Goal: Communication & Community: Participate in discussion

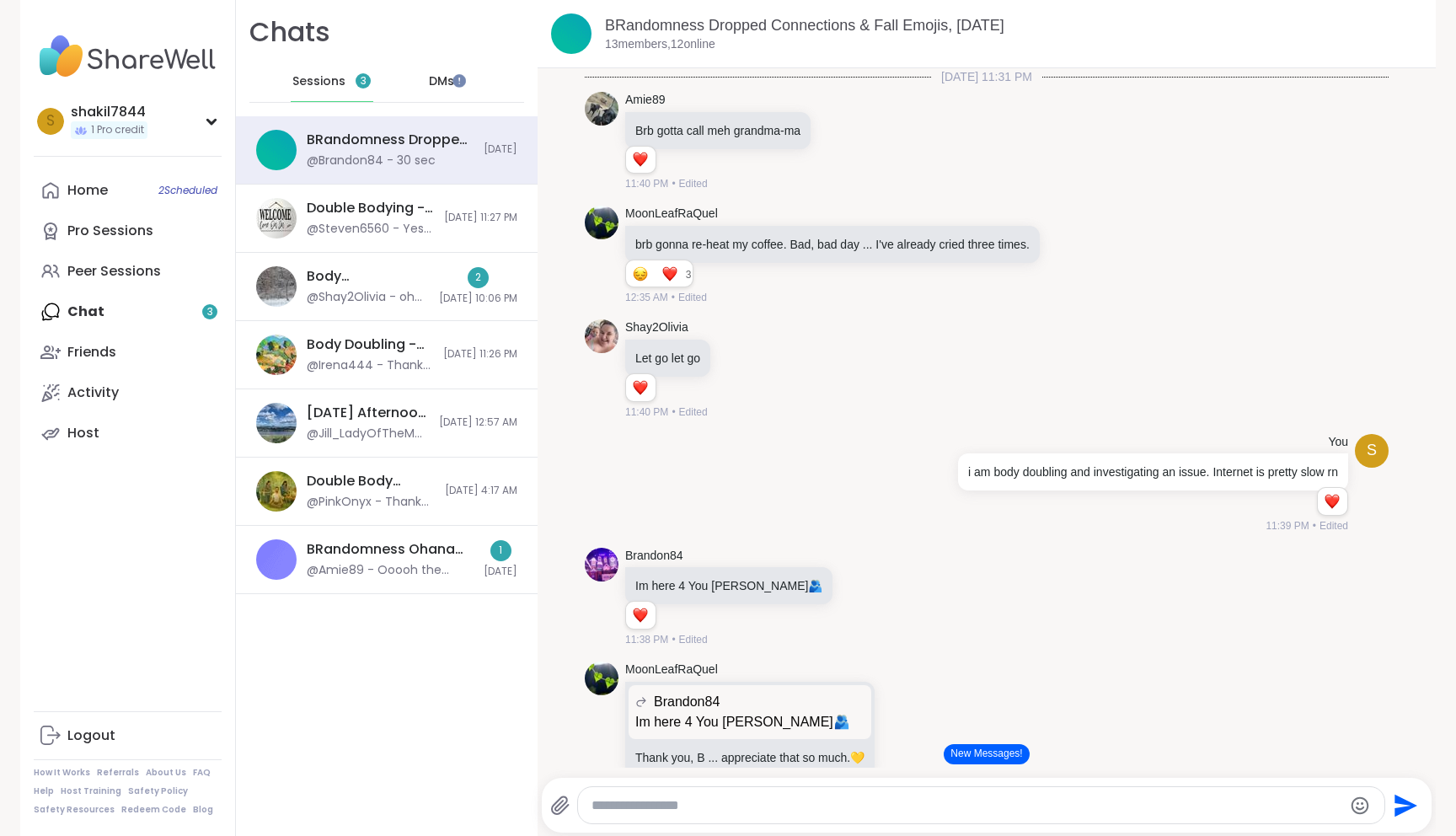
scroll to position [4624, 0]
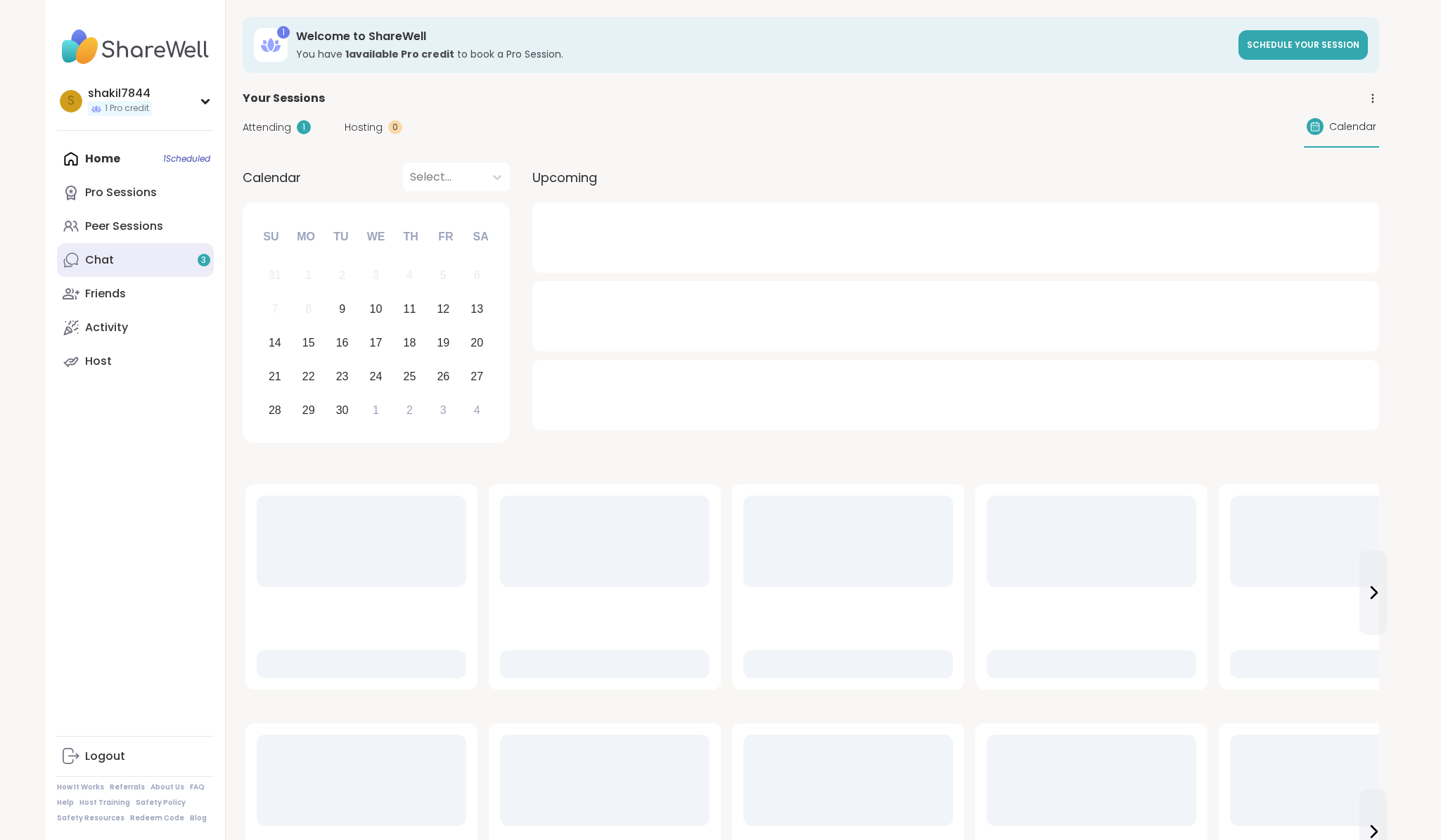
click at [161, 259] on link "Chat 3" at bounding box center [136, 260] width 157 height 34
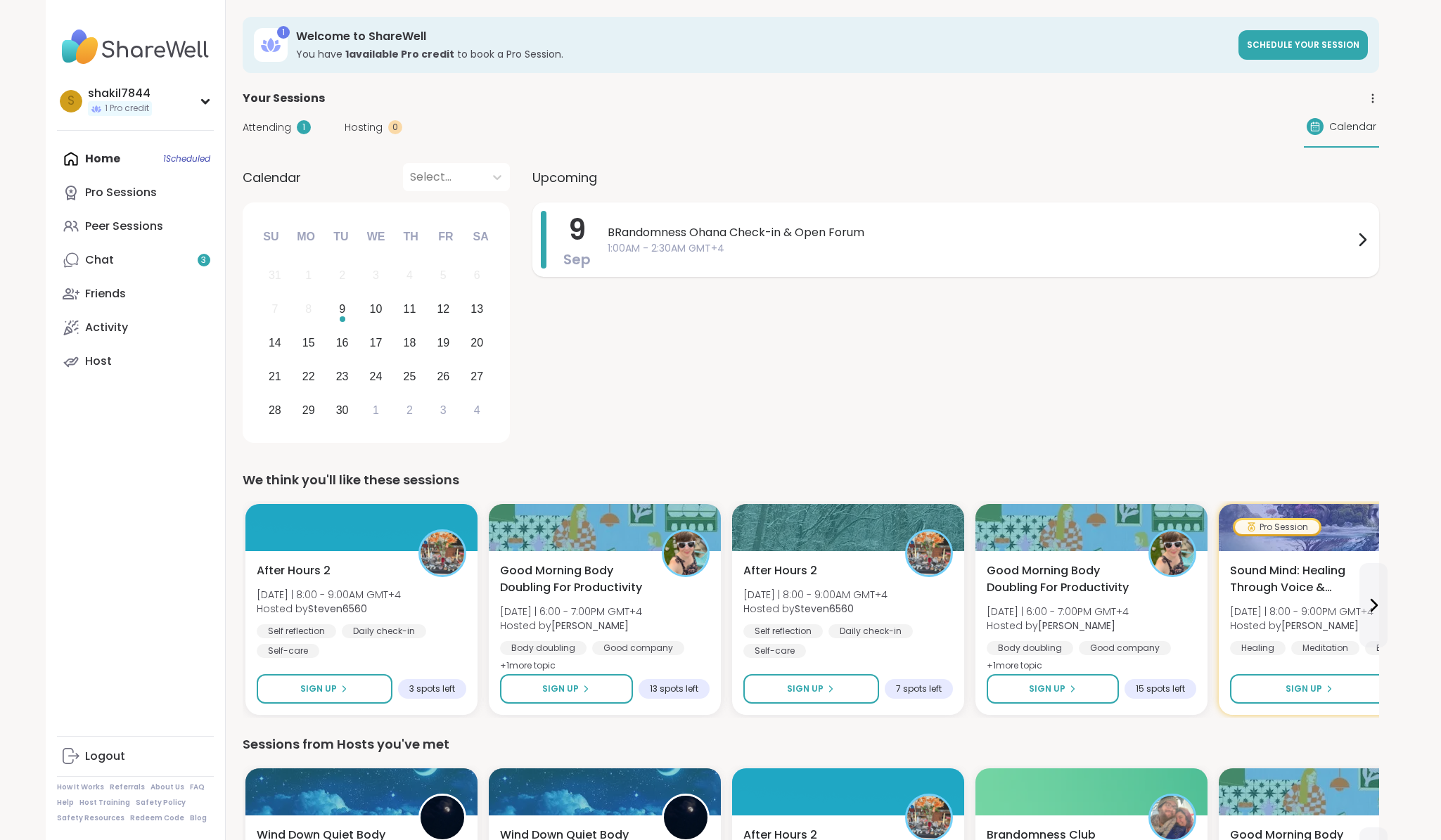
click at [897, 243] on span "1:00AM - 2:30AM GMT+4" at bounding box center [980, 248] width 746 height 15
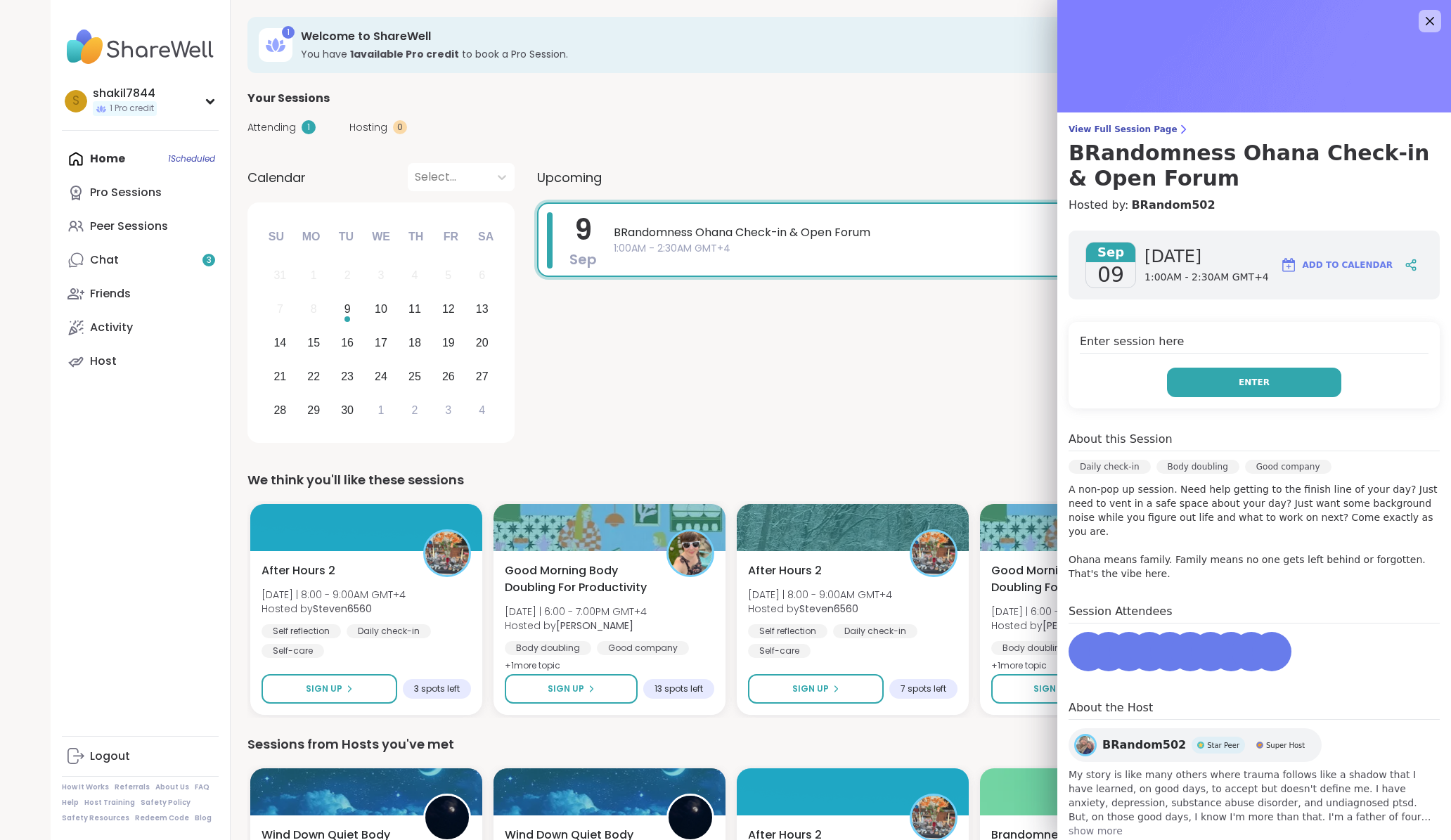
click at [1182, 377] on button "Enter" at bounding box center [1254, 382] width 174 height 29
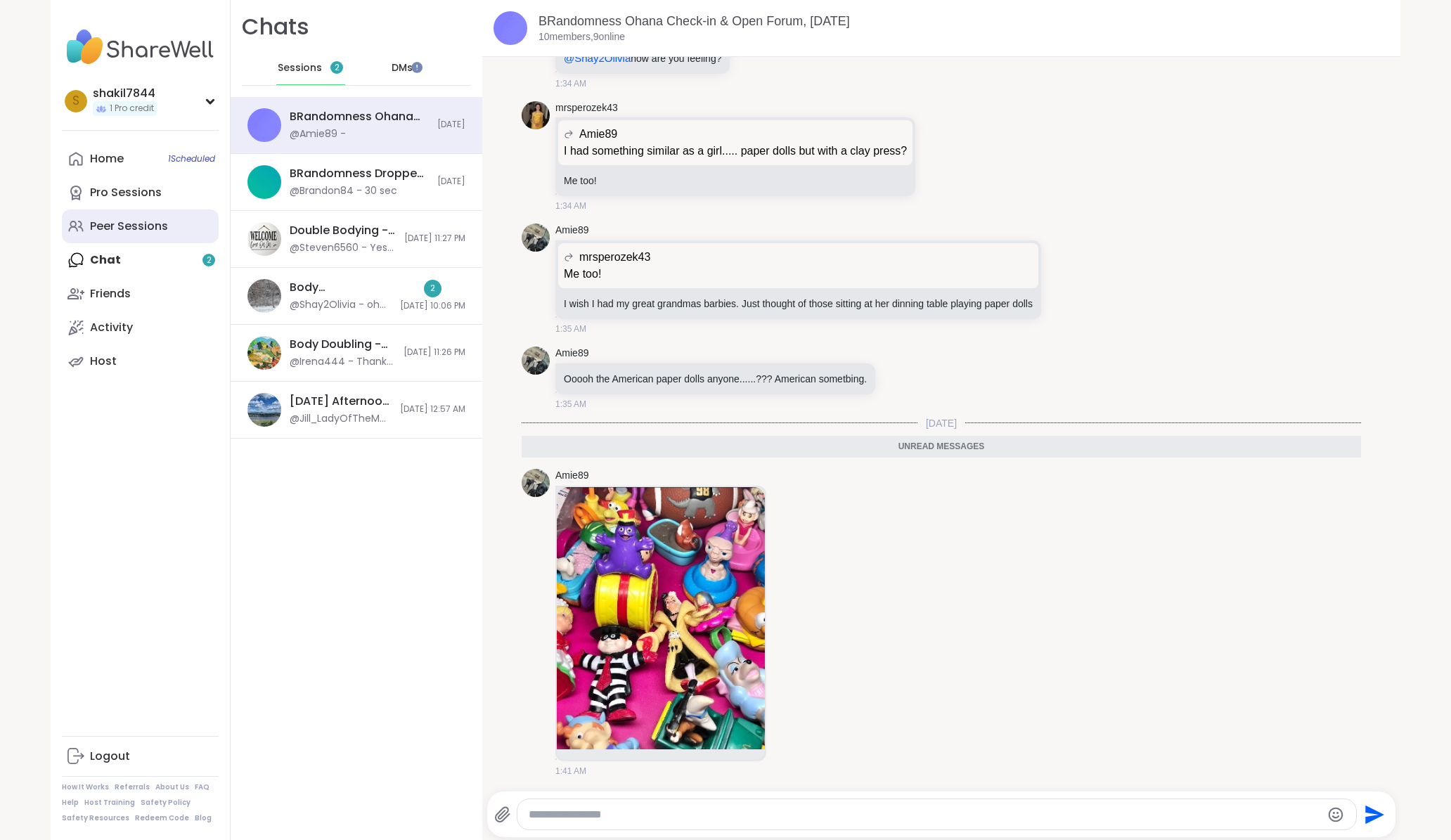
click at [125, 228] on div "Peer Sessions" at bounding box center [128, 226] width 78 height 16
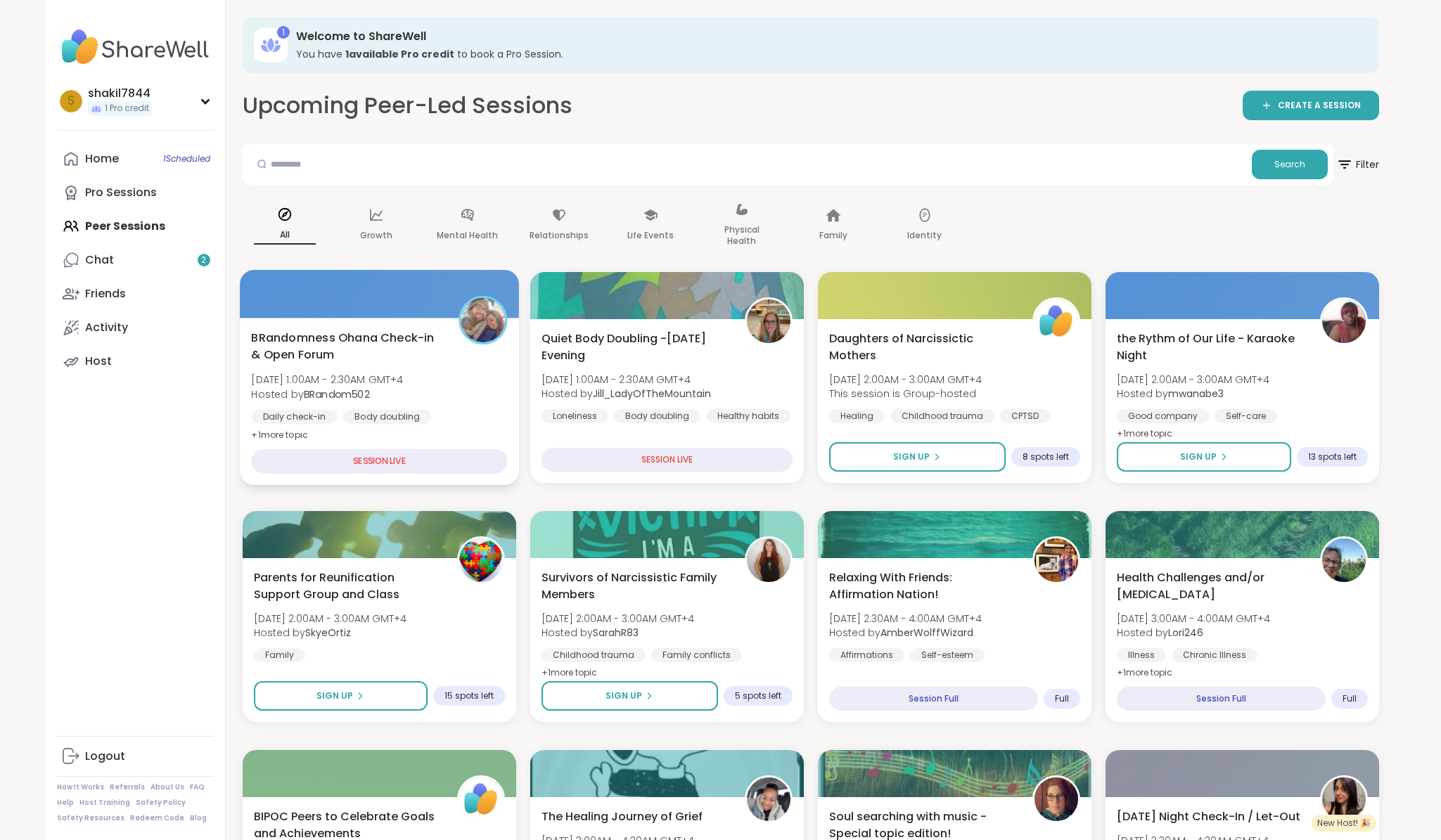
click at [378, 412] on div "Body doubling" at bounding box center [386, 417] width 88 height 14
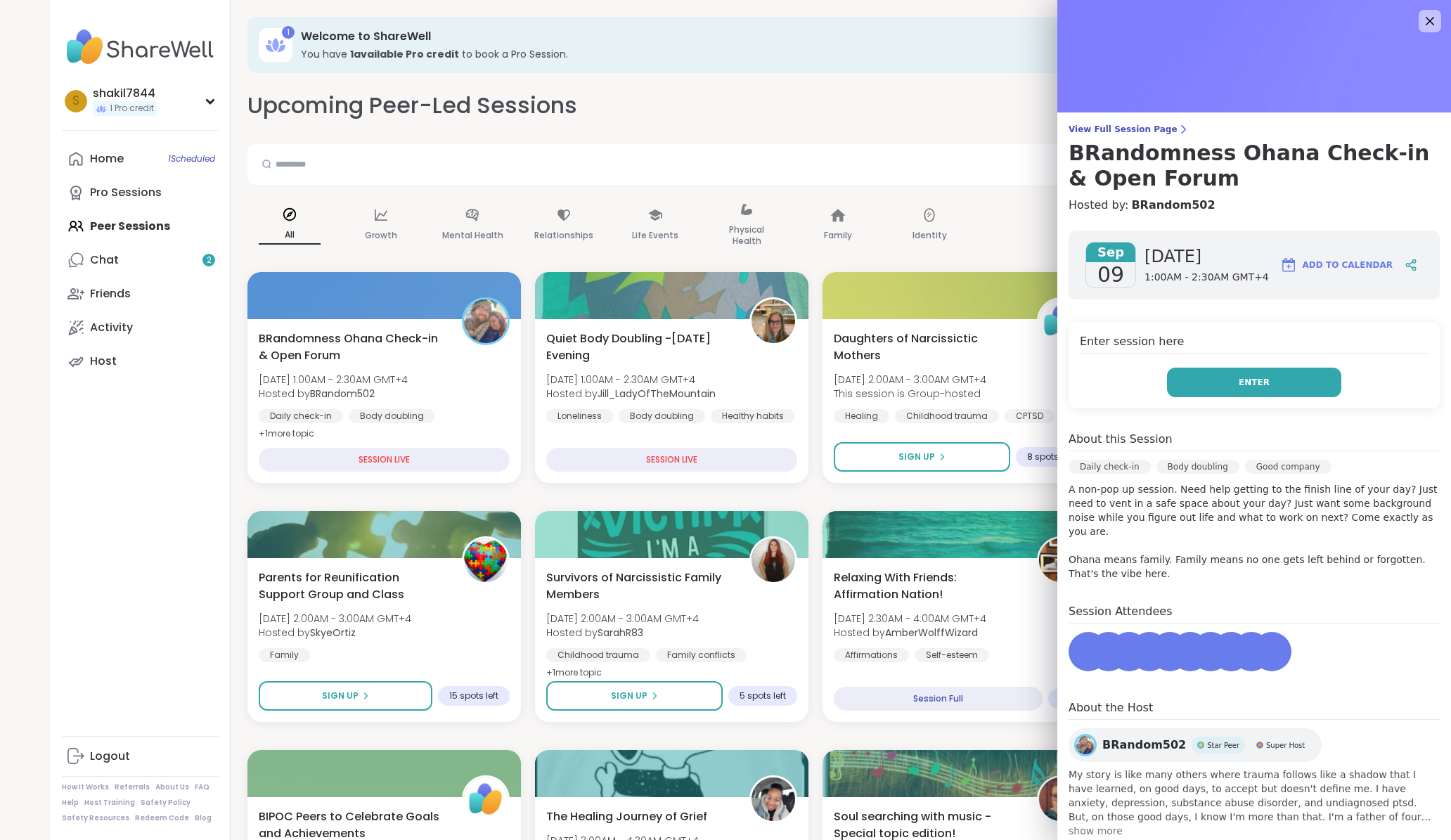
click at [1276, 384] on button "Enter" at bounding box center [1254, 382] width 174 height 29
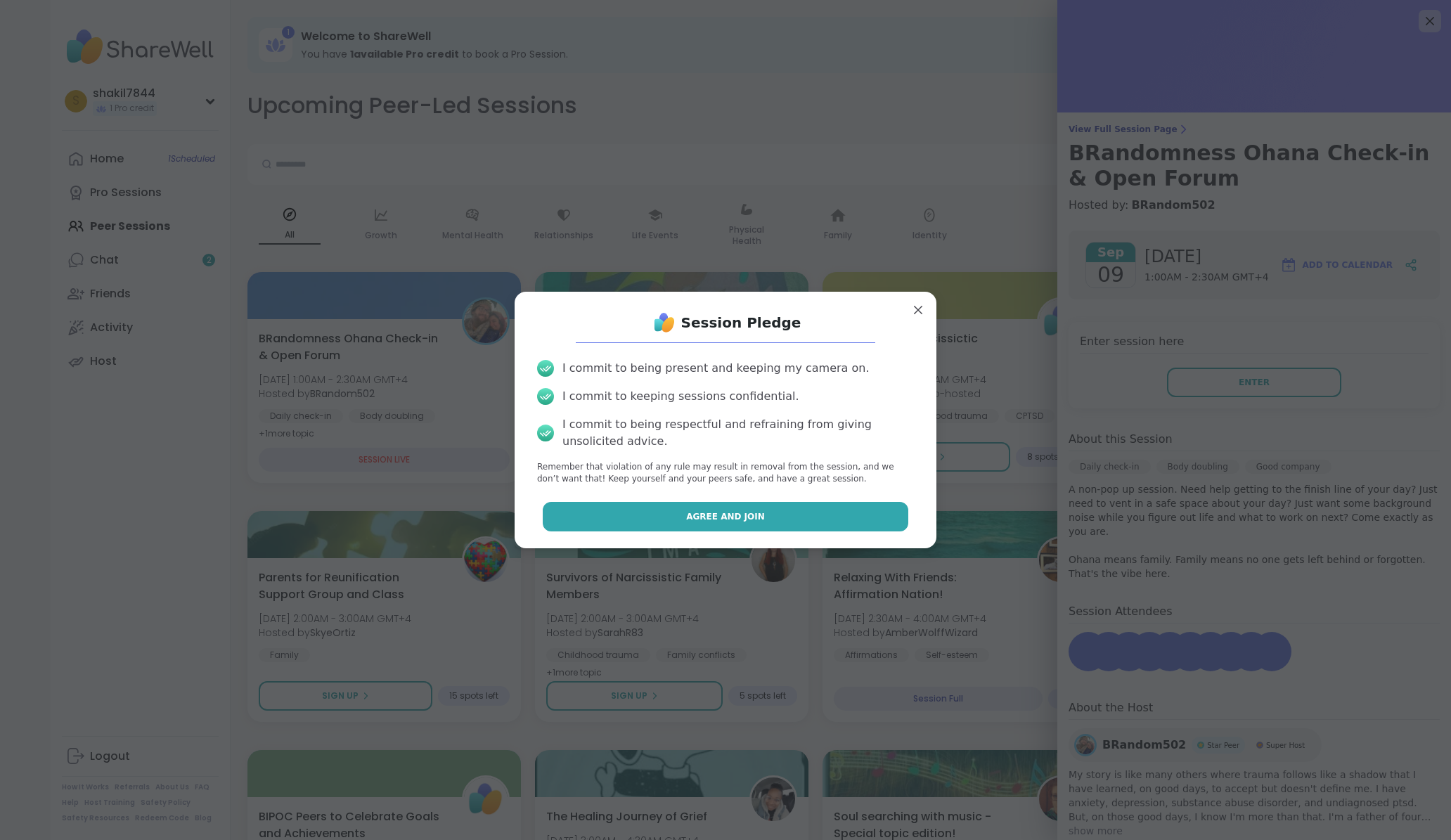
click at [765, 510] on button "Agree and Join" at bounding box center [725, 516] width 366 height 29
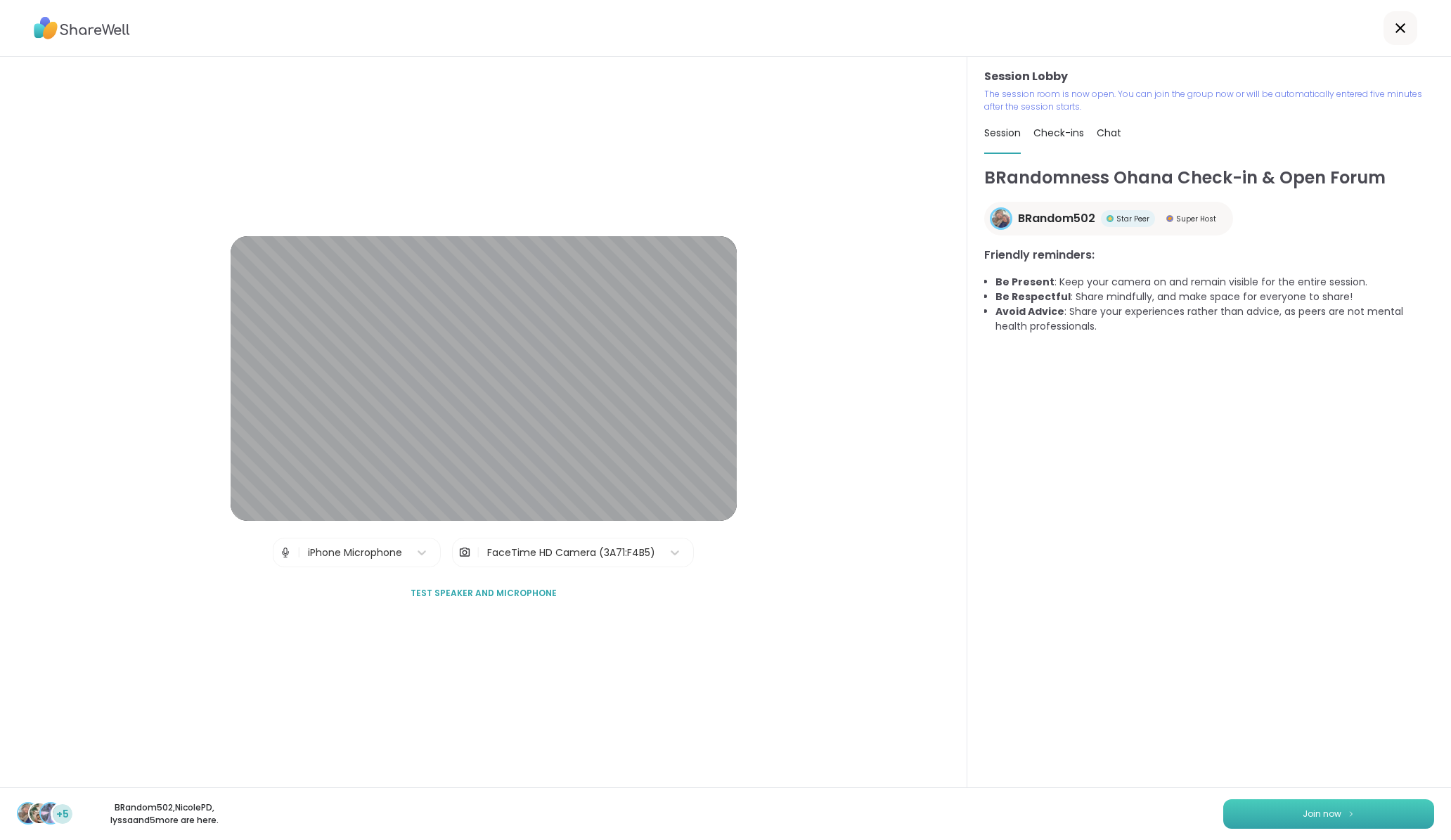
click at [1283, 815] on button "Join now" at bounding box center [1328, 814] width 211 height 29
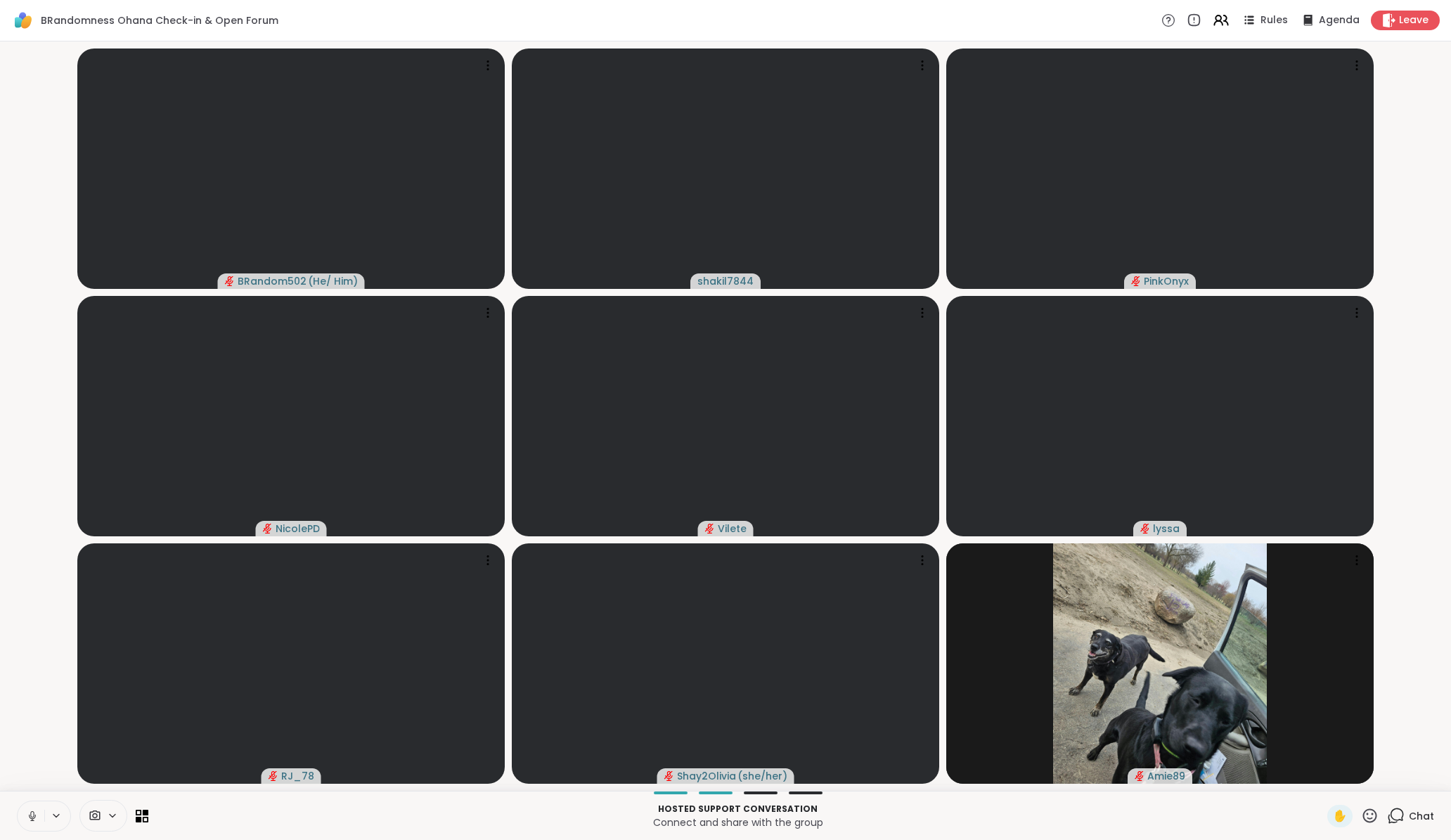
click at [37, 821] on icon at bounding box center [32, 816] width 13 height 13
click at [1408, 814] on span "Chat" at bounding box center [1420, 816] width 25 height 14
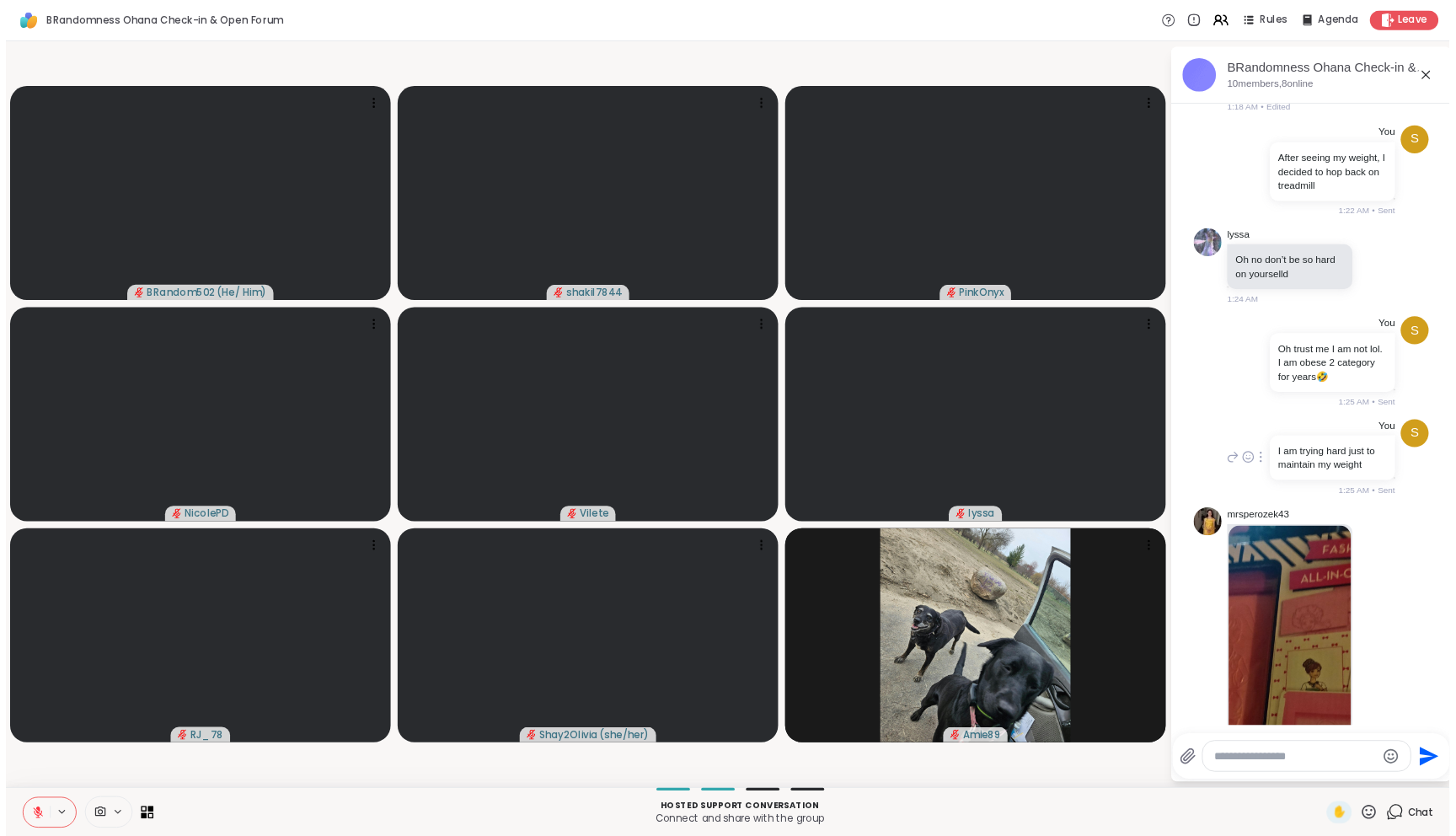
scroll to position [5127, 0]
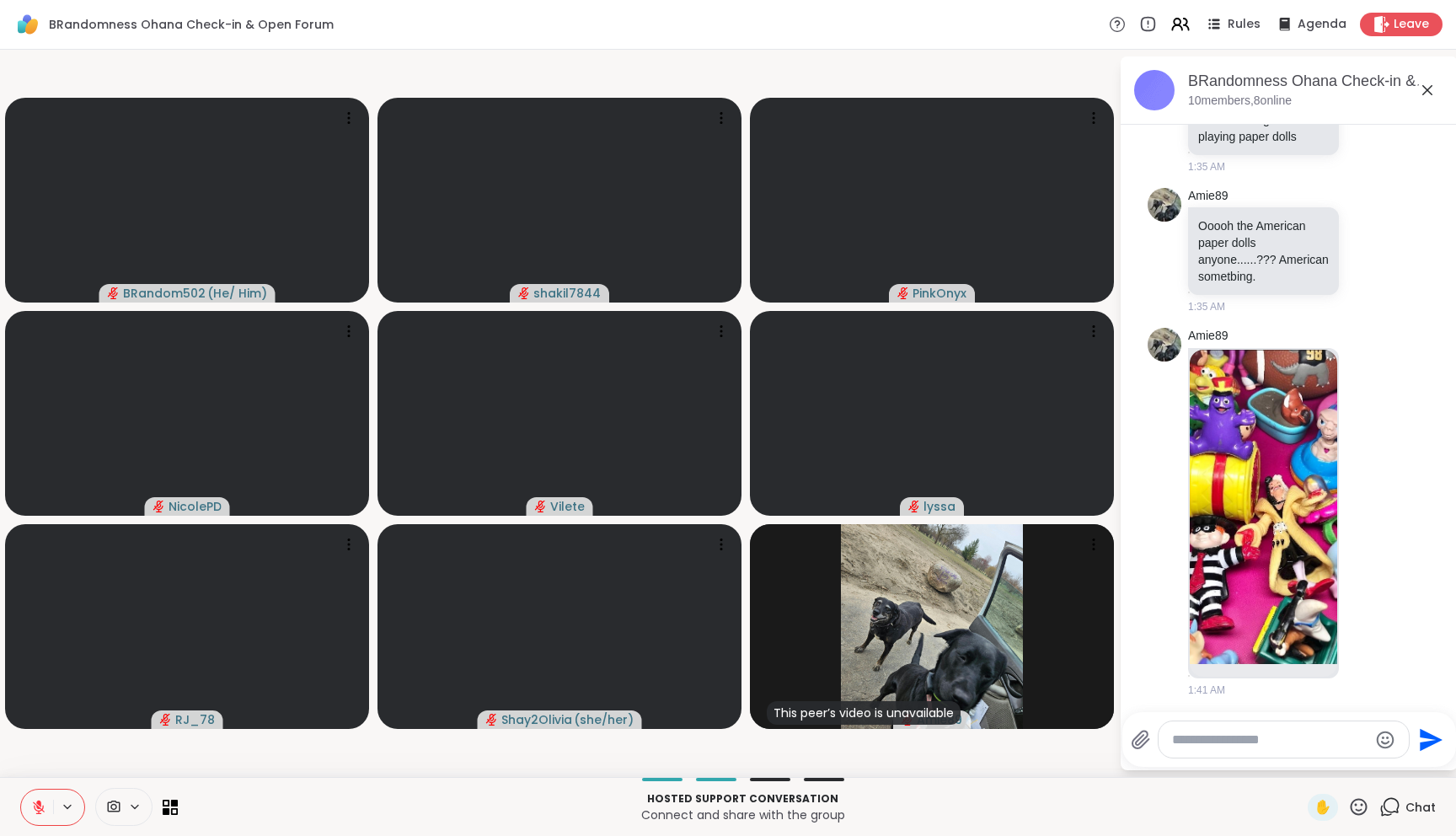
click at [1270, 749] on div at bounding box center [1283, 739] width 250 height 36
click at [1270, 746] on textarea "Type your message" at bounding box center [1270, 740] width 196 height 17
type textarea "**********"
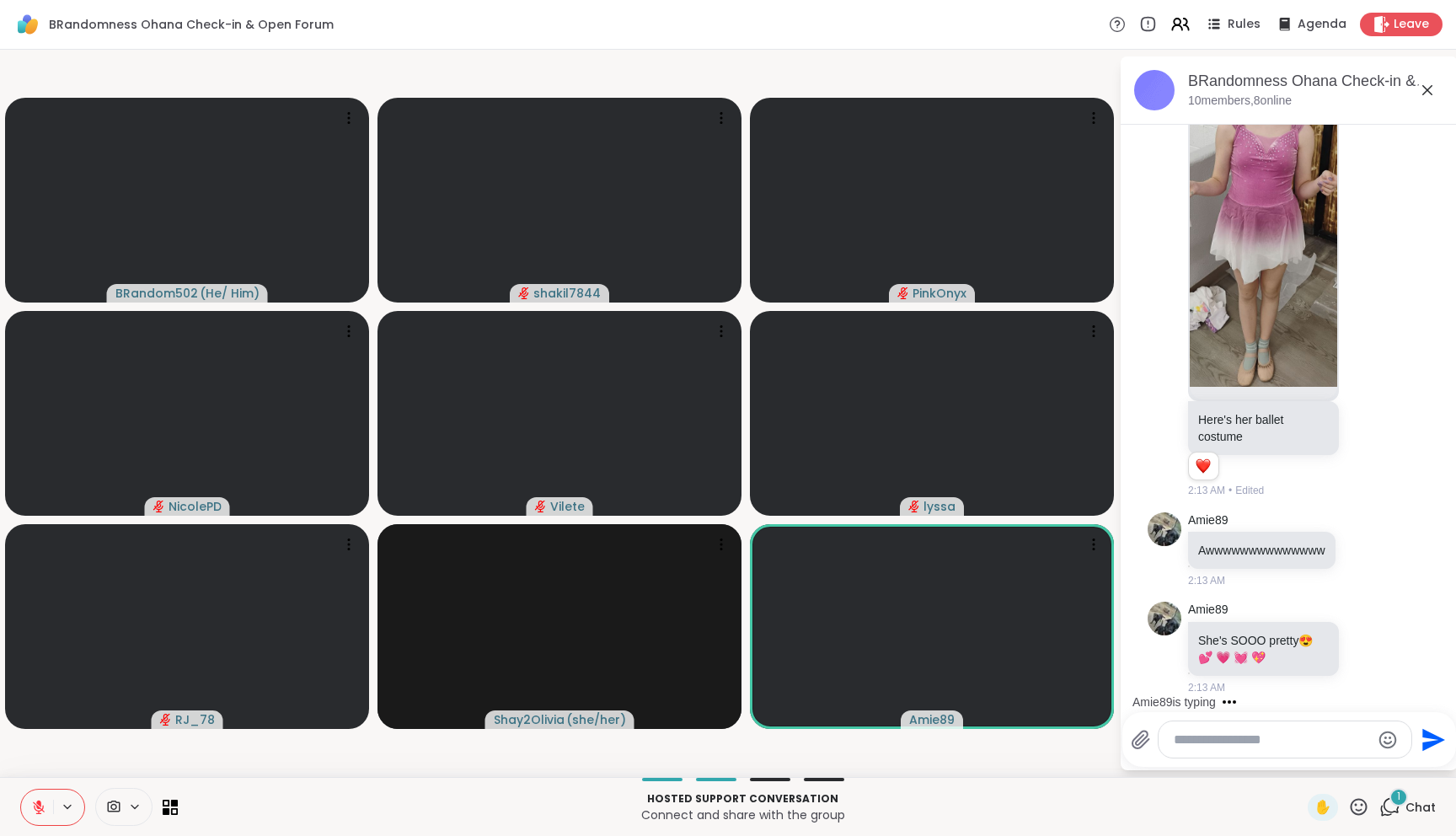
scroll to position [6883, 0]
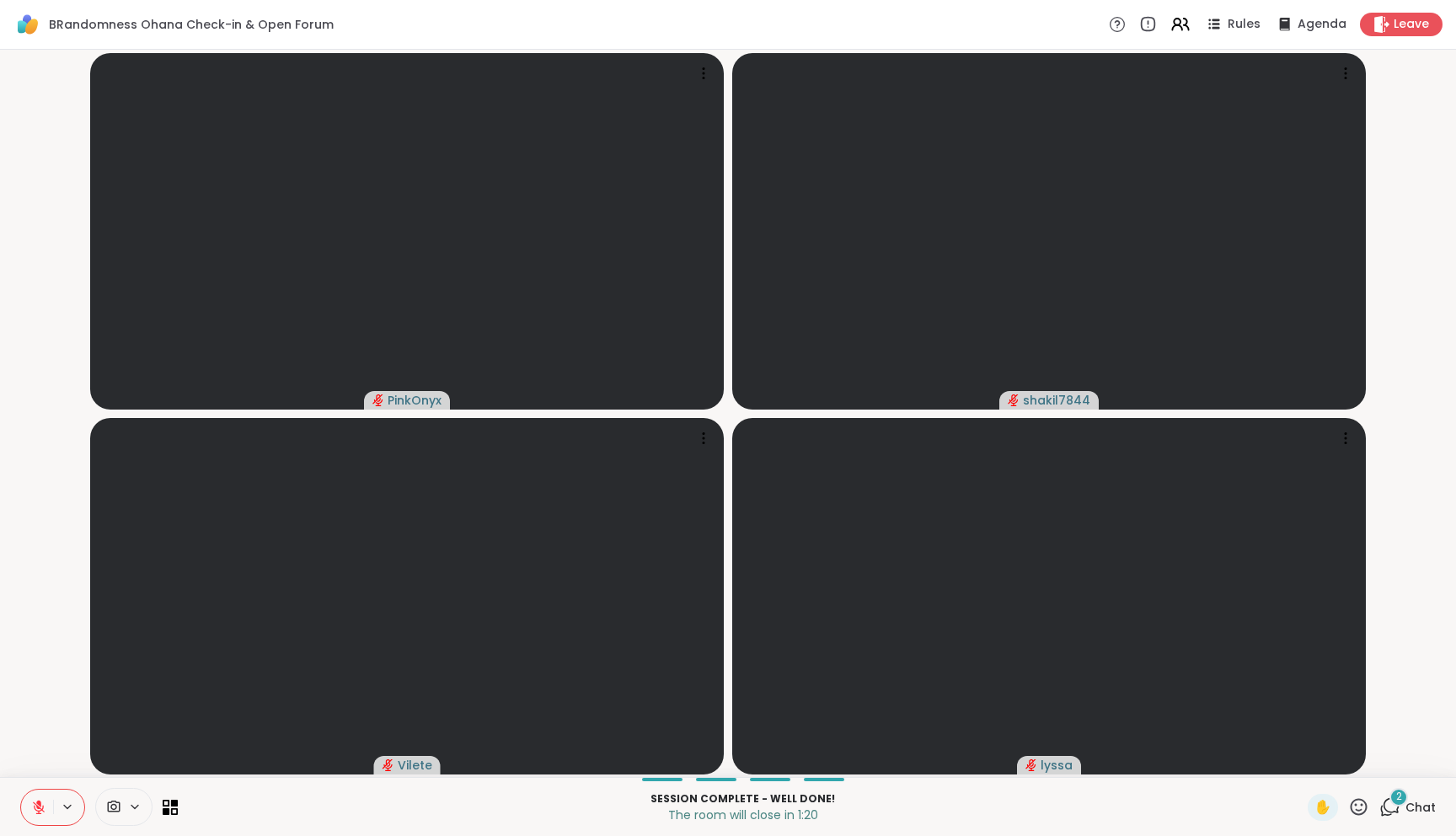
click at [1389, 799] on div "2" at bounding box center [1399, 797] width 19 height 19
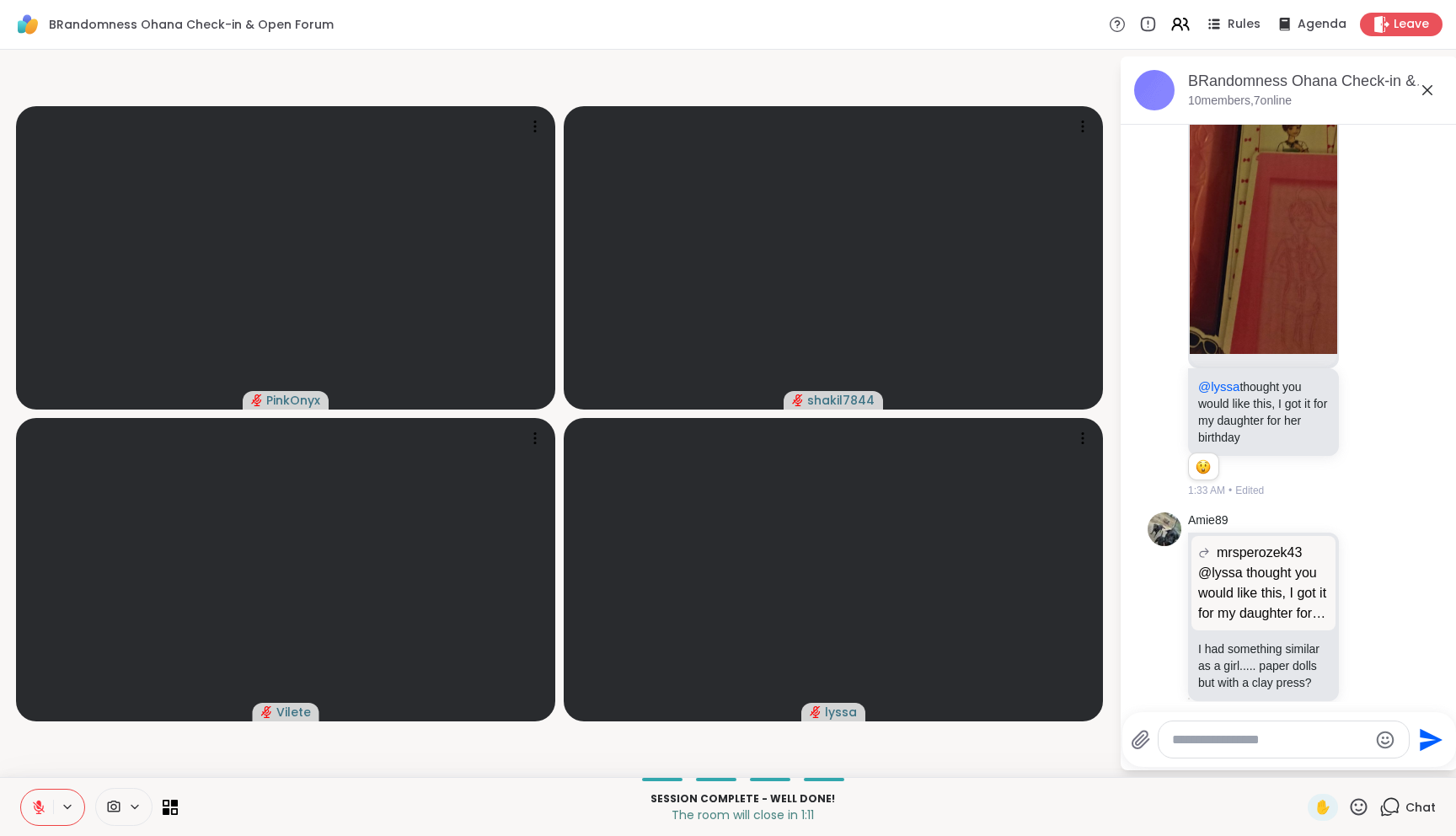
scroll to position [3522, 0]
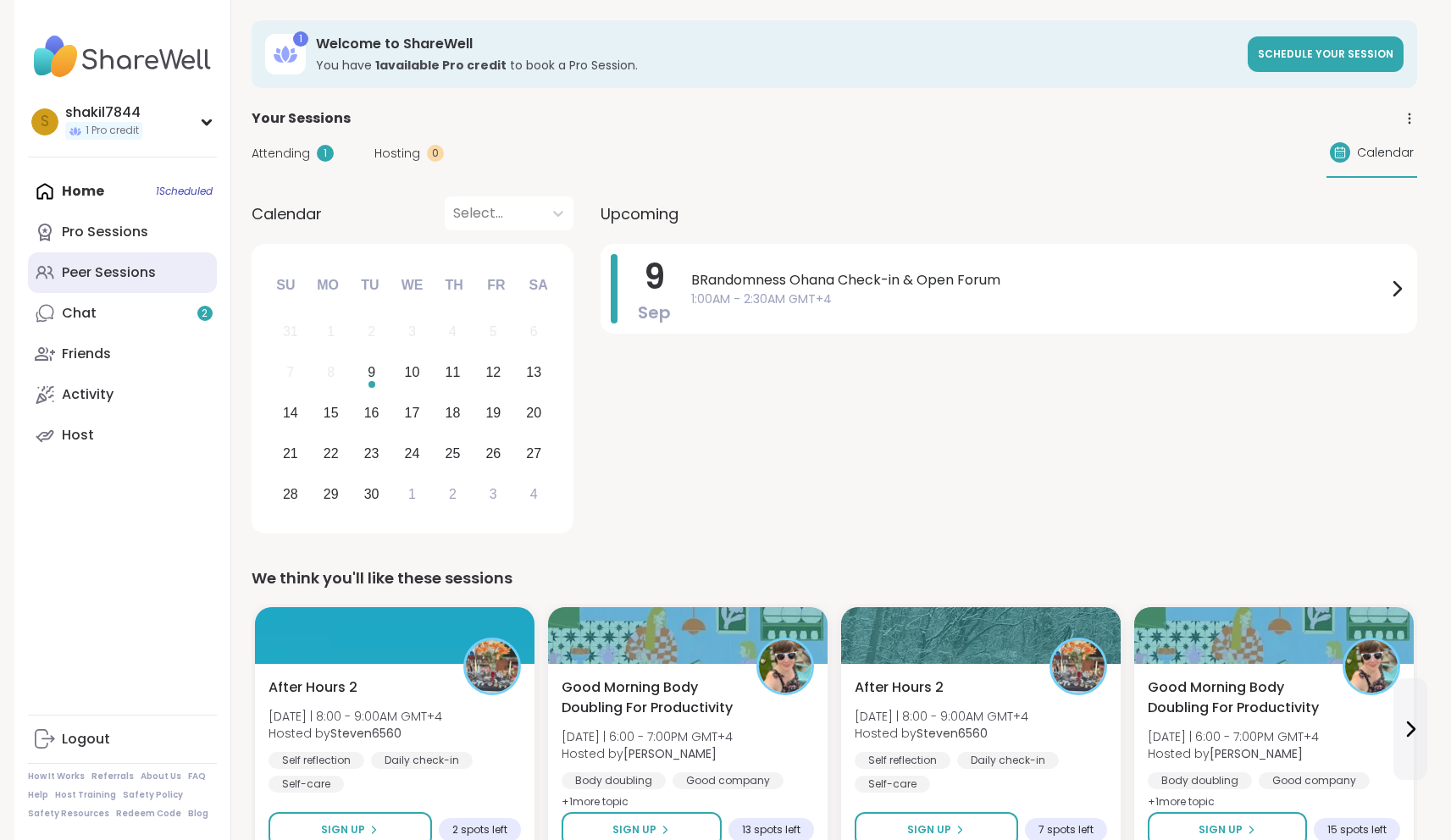
click at [151, 272] on div "Peer Sessions" at bounding box center [108, 273] width 94 height 19
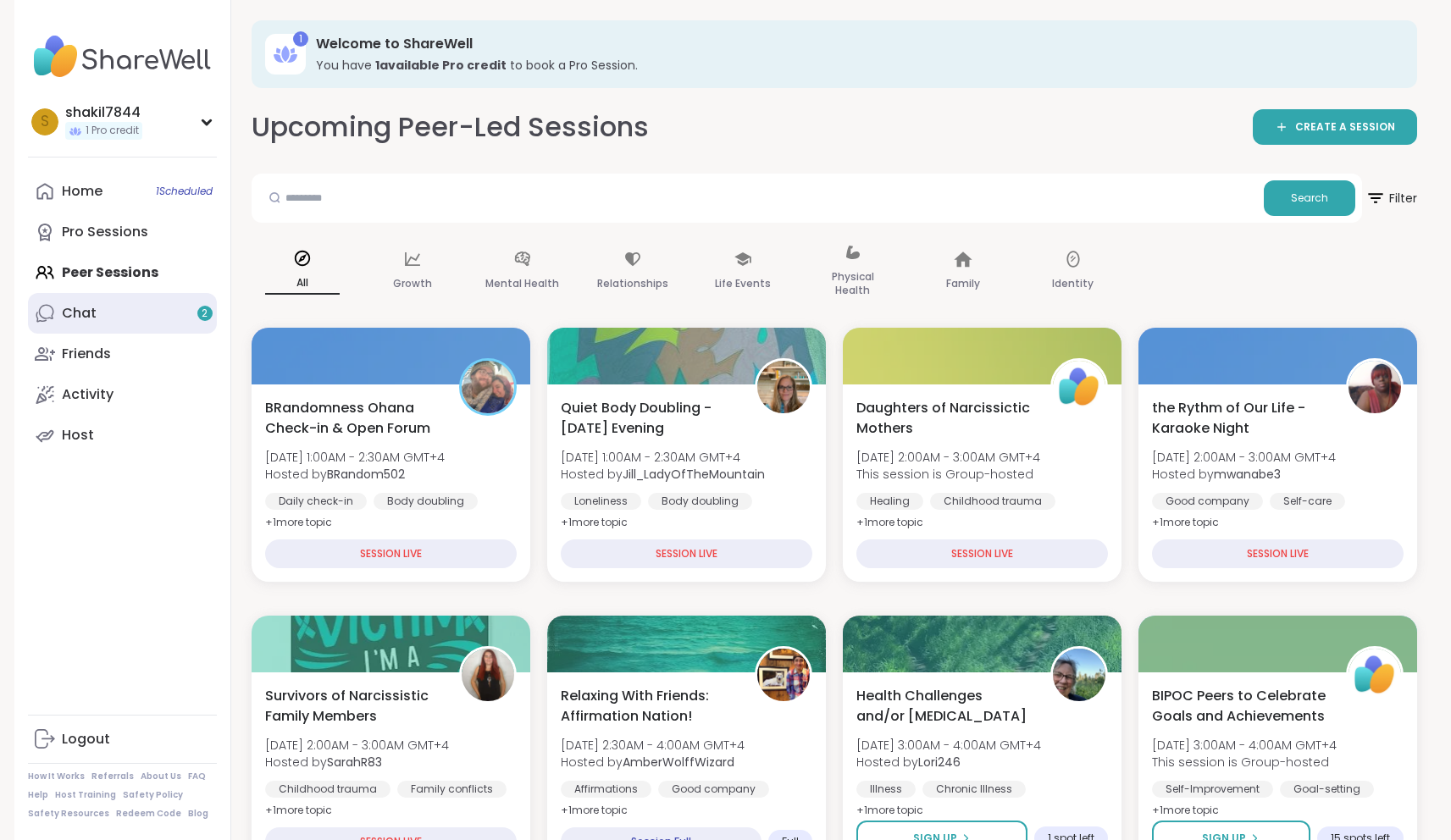
click at [103, 307] on link "Chat 2" at bounding box center [122, 313] width 189 height 40
